Goal: Understand process/instructions

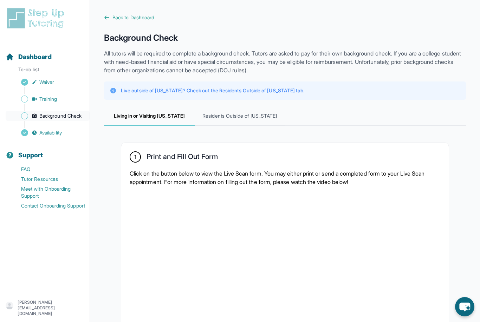
click at [51, 118] on span "Background Check" at bounding box center [60, 115] width 42 height 7
click at [66, 114] on span "Background Check" at bounding box center [60, 115] width 42 height 7
click at [26, 117] on span "Sidebar" at bounding box center [24, 115] width 7 height 7
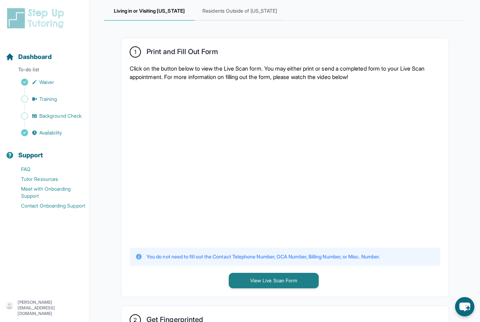
scroll to position [114, 0]
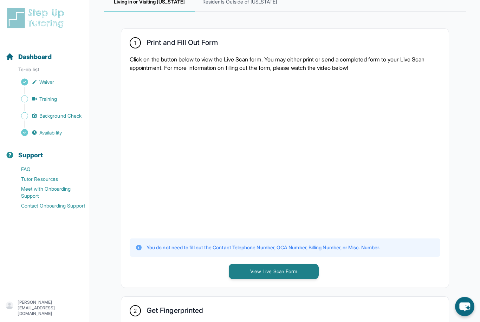
click at [231, 58] on p "Click on the button below to view the Live Scan form. You may either print or s…" at bounding box center [285, 63] width 310 height 17
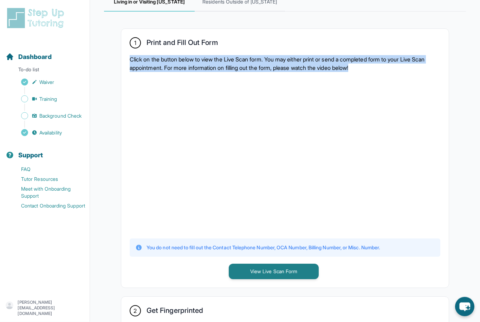
click at [231, 58] on p "Click on the button below to view the Live Scan form. You may either print or s…" at bounding box center [285, 63] width 310 height 17
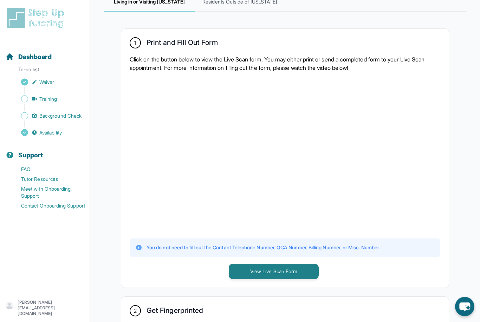
click at [231, 58] on p "Click on the button below to view the Live Scan form. You may either print or s…" at bounding box center [285, 63] width 310 height 17
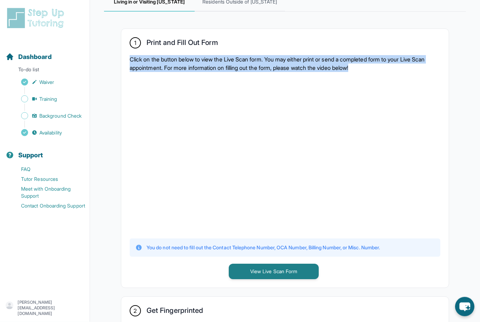
click at [231, 58] on p "Click on the button below to view the Live Scan form. You may either print or s…" at bounding box center [285, 63] width 310 height 17
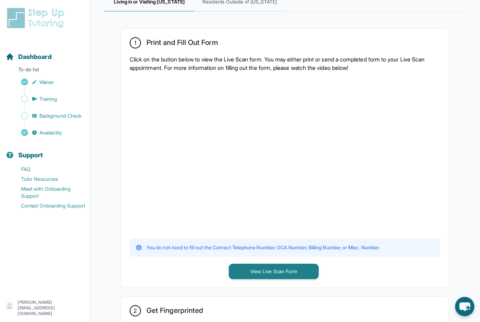
click at [231, 58] on p "Click on the button below to view the Live Scan form. You may either print or s…" at bounding box center [285, 63] width 310 height 17
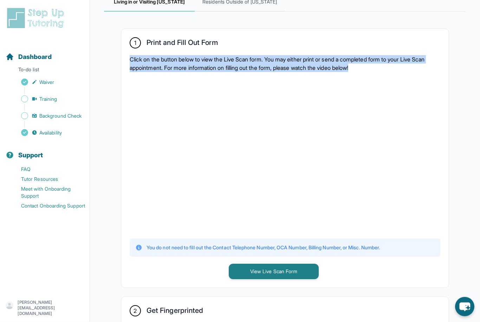
click at [231, 58] on p "Click on the button below to view the Live Scan form. You may either print or s…" at bounding box center [285, 63] width 310 height 17
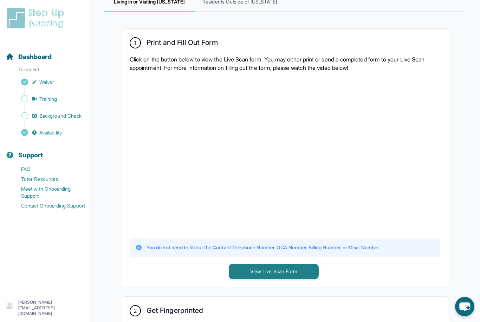
click at [231, 58] on p "Click on the button below to view the Live Scan form. You may either print or s…" at bounding box center [285, 63] width 310 height 17
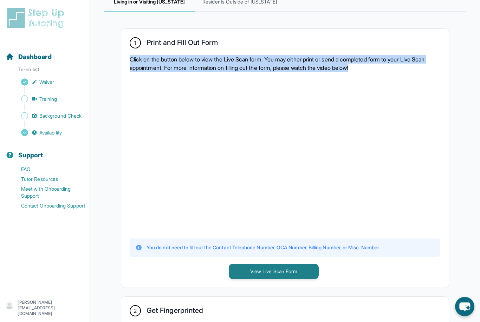
click at [231, 58] on p "Click on the button below to view the Live Scan form. You may either print or s…" at bounding box center [285, 63] width 310 height 17
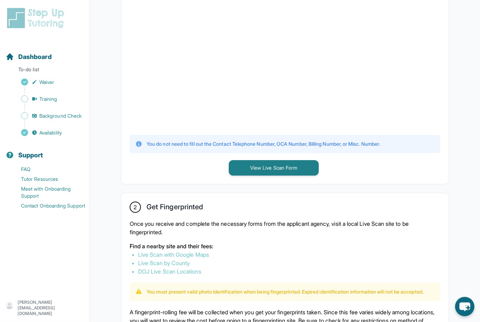
scroll to position [259, 0]
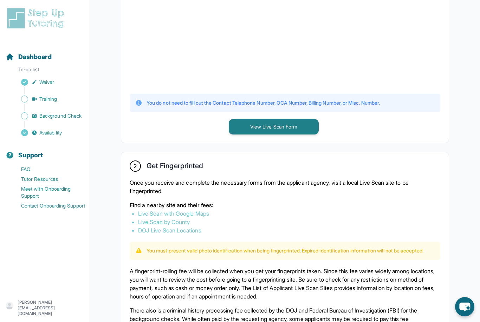
click at [185, 179] on p "Once you receive and complete the necessary forms from the applicant agency, vi…" at bounding box center [285, 186] width 310 height 17
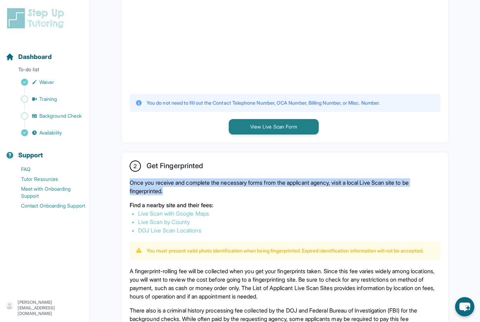
click at [185, 179] on p "Once you receive and complete the necessary forms from the applicant agency, vi…" at bounding box center [285, 186] width 310 height 17
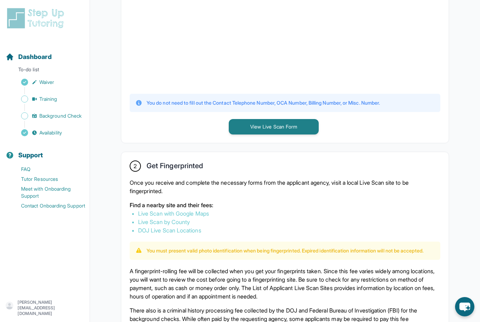
click at [185, 179] on p "Once you receive and complete the necessary forms from the applicant agency, vi…" at bounding box center [285, 186] width 310 height 17
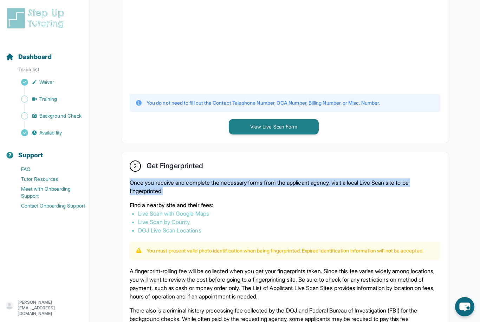
click at [185, 179] on p "Once you receive and complete the necessary forms from the applicant agency, vi…" at bounding box center [285, 186] width 310 height 17
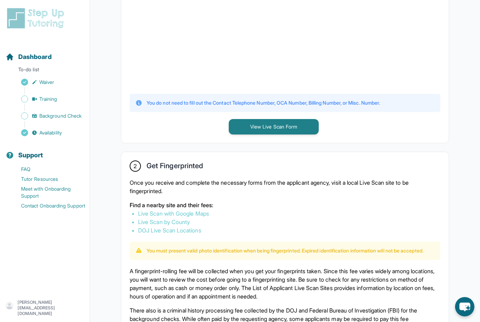
click at [185, 179] on p "Once you receive and complete the necessary forms from the applicant agency, vi…" at bounding box center [285, 186] width 310 height 17
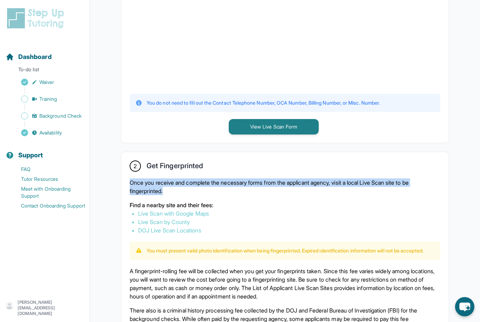
click at [185, 179] on p "Once you receive and complete the necessary forms from the applicant agency, vi…" at bounding box center [285, 186] width 310 height 17
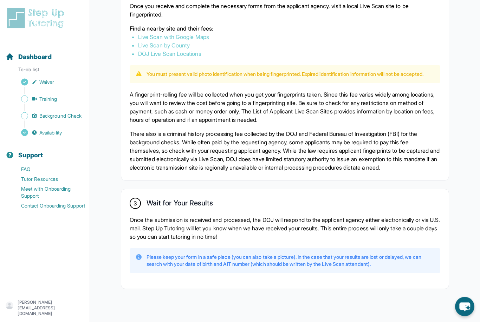
scroll to position [437, 0]
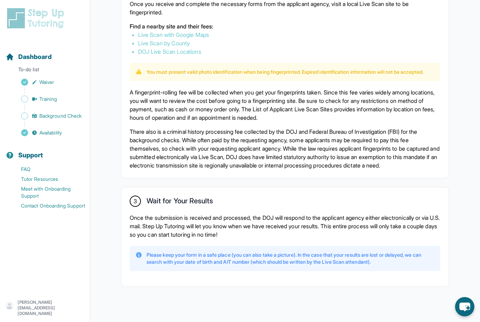
click at [324, 158] on p "There also is a criminal history processing fee collected by the DOJ and Federa…" at bounding box center [285, 148] width 310 height 42
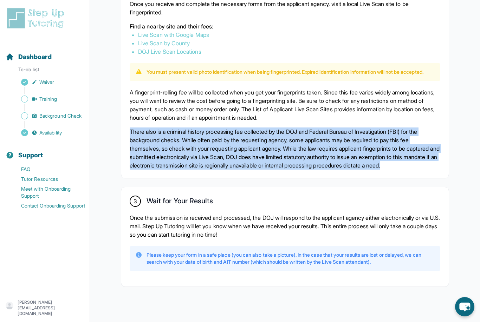
click at [324, 158] on p "There also is a criminal history processing fee collected by the DOJ and Federa…" at bounding box center [285, 148] width 310 height 42
click at [302, 170] on p "There also is a criminal history processing fee collected by the DOJ and Federa…" at bounding box center [285, 148] width 310 height 42
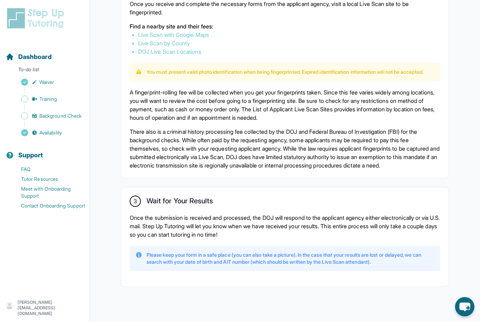
click at [302, 170] on p "There also is a criminal history processing fee collected by the DOJ and Federa…" at bounding box center [285, 148] width 310 height 42
click at [303, 163] on p "There also is a criminal history processing fee collected by the DOJ and Federa…" at bounding box center [285, 148] width 310 height 42
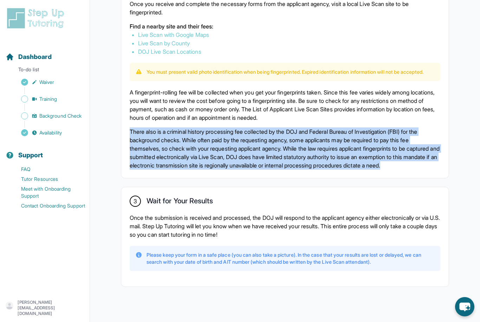
click at [273, 239] on p "Once the submission is received and processed, the DOJ will respond to the appl…" at bounding box center [285, 225] width 310 height 25
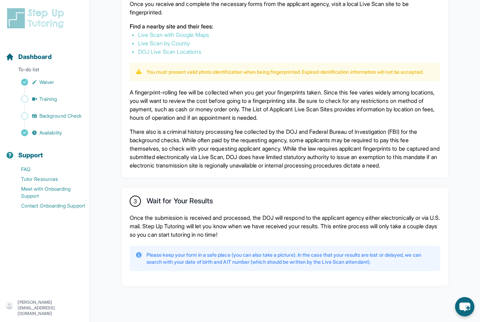
click at [273, 239] on p "Once the submission is received and processed, the DOJ will respond to the appl…" at bounding box center [285, 225] width 310 height 25
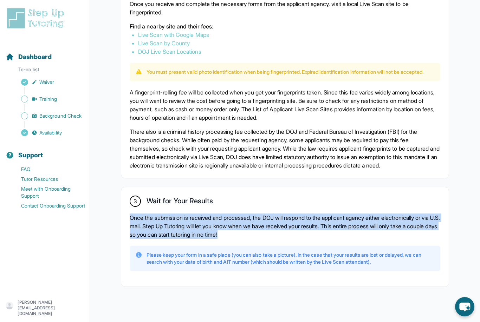
click at [273, 239] on p "Once the submission is received and processed, the DOJ will respond to the appl…" at bounding box center [285, 225] width 310 height 25
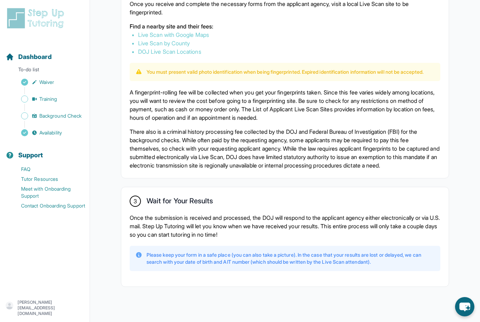
click at [273, 239] on p "Once the submission is received and processed, the DOJ will respond to the appl…" at bounding box center [285, 225] width 310 height 25
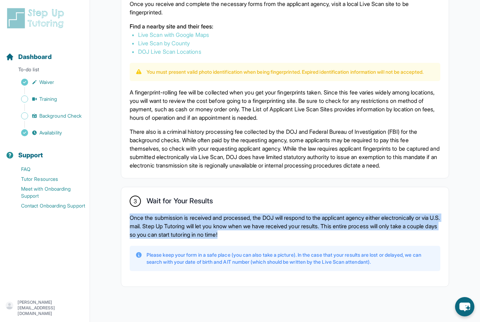
click at [273, 239] on p "Once the submission is received and processed, the DOJ will respond to the appl…" at bounding box center [285, 225] width 310 height 25
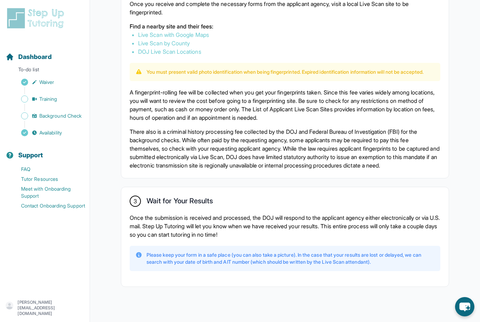
click at [273, 239] on p "Once the submission is received and processed, the DOJ will respond to the appl…" at bounding box center [285, 225] width 310 height 25
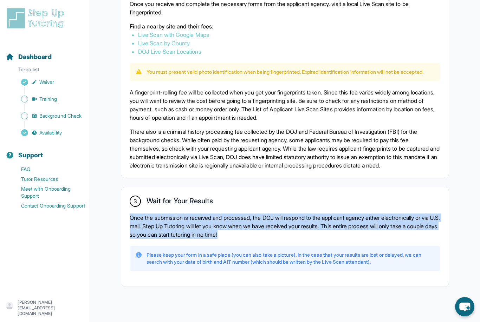
click at [277, 170] on p "There also is a criminal history processing fee collected by the DOJ and Federa…" at bounding box center [285, 148] width 310 height 42
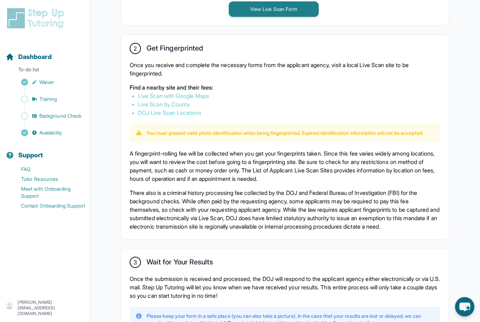
scroll to position [251, 0]
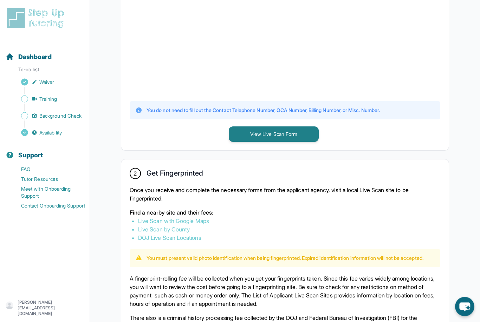
drag, startPoint x: 55, startPoint y: 97, endPoint x: 55, endPoint y: 298, distance: 200.8
click at [55, 97] on span "Training" at bounding box center [48, 98] width 18 height 7
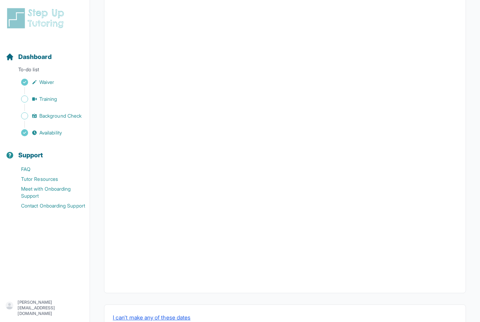
scroll to position [172, 0]
